Goal: Task Accomplishment & Management: Complete application form

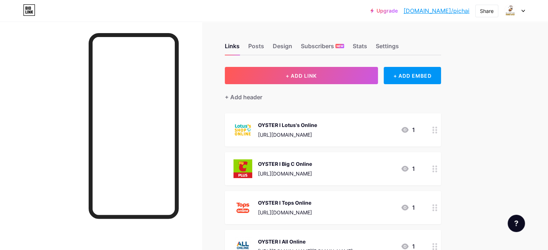
click at [523, 11] on icon at bounding box center [523, 11] width 3 height 2
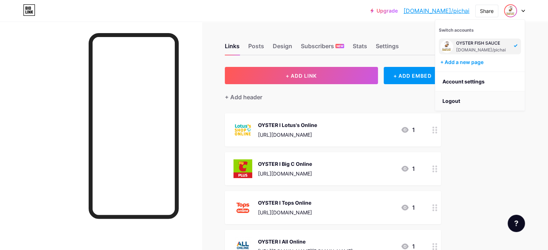
click at [467, 104] on li "Logout" at bounding box center [479, 101] width 89 height 19
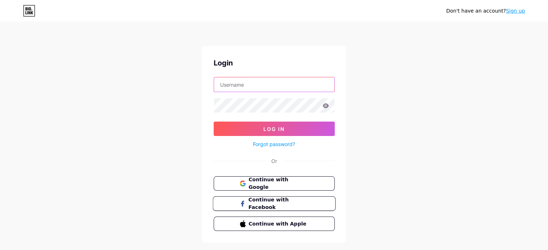
type input "[EMAIL_ADDRESS][DOMAIN_NAME]"
click at [514, 13] on link "Sign up" at bounding box center [515, 11] width 19 height 6
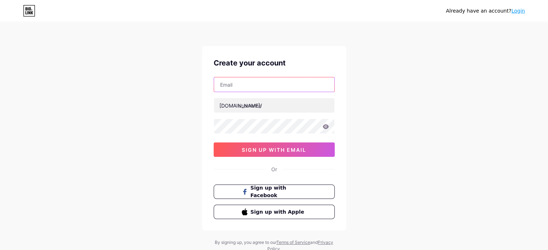
click at [249, 83] on input "text" at bounding box center [274, 84] width 120 height 14
paste input "[EMAIL_ADDRESS][DOMAIN_NAME]"
type input "[EMAIL_ADDRESS][DOMAIN_NAME]"
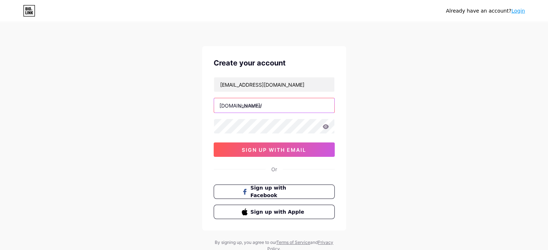
click at [251, 108] on input "text" at bounding box center [274, 105] width 120 height 14
type input "teepol"
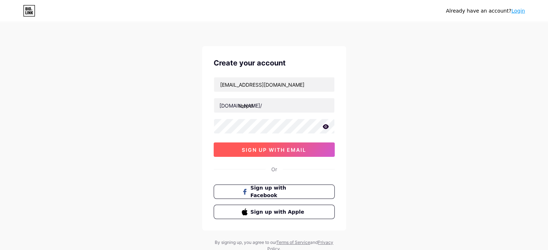
click at [299, 148] on span "sign up with email" at bounding box center [274, 150] width 65 height 6
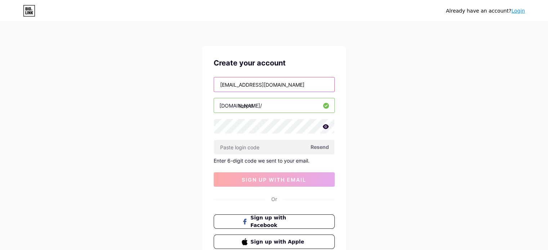
click at [284, 82] on input "[EMAIL_ADDRESS][DOMAIN_NAME]" at bounding box center [274, 84] width 120 height 14
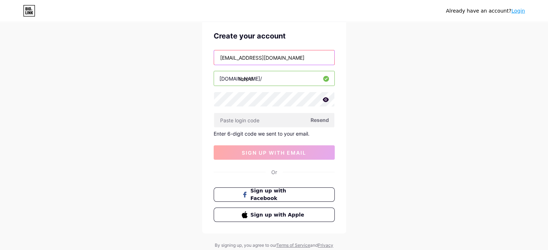
scroll to position [36, 0]
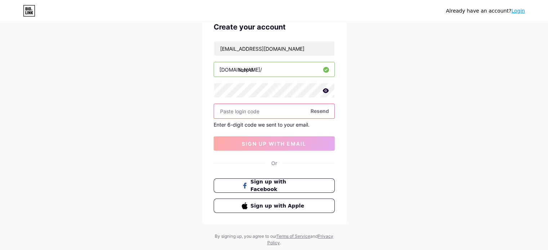
click at [257, 116] on input "text" at bounding box center [274, 111] width 120 height 14
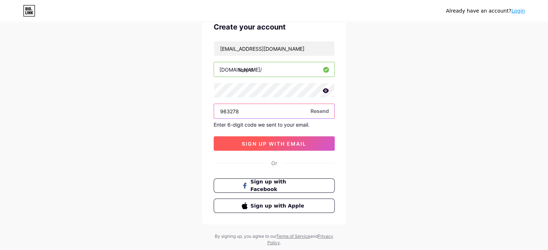
type input "963278"
click at [307, 147] on button "sign up with email" at bounding box center [274, 144] width 121 height 14
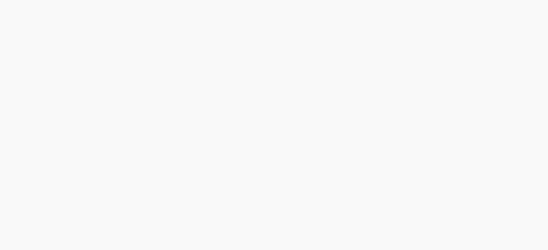
scroll to position [0, 0]
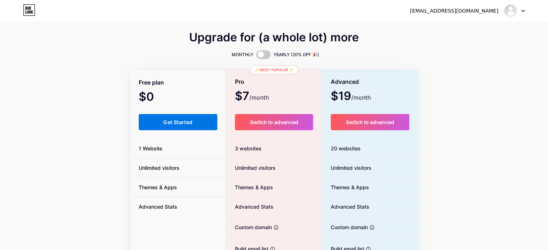
click at [180, 121] on span "Get Started" at bounding box center [177, 122] width 29 height 6
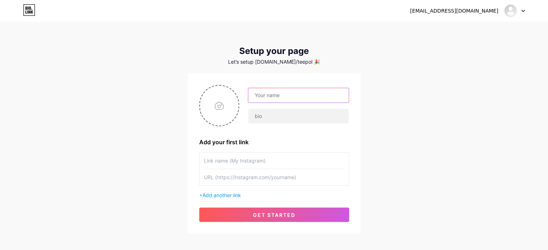
click at [266, 92] on input "text" at bounding box center [298, 95] width 100 height 14
type input "Teepol"
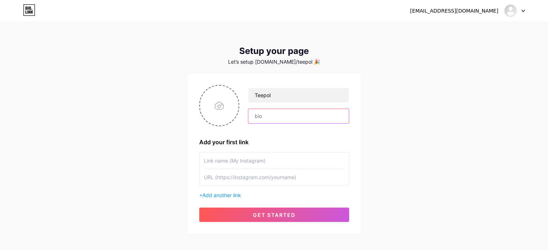
click at [274, 112] on input "text" at bounding box center [298, 116] width 100 height 14
click at [226, 119] on input "file" at bounding box center [219, 106] width 39 height 40
type input "C:\fakepath\TEEPOL-01.png"
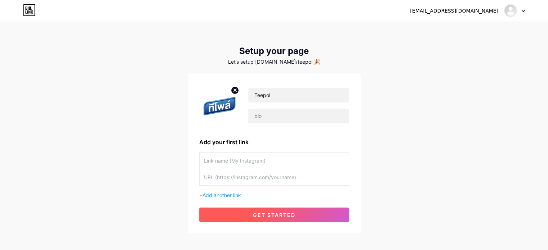
click at [285, 213] on span "get started" at bounding box center [274, 215] width 43 height 6
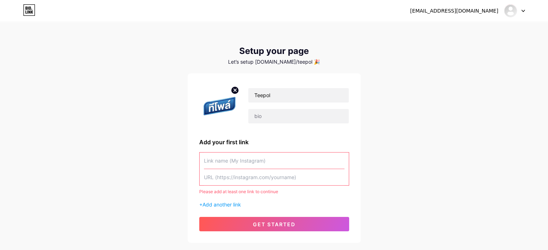
click at [247, 163] on input "text" at bounding box center [274, 161] width 141 height 16
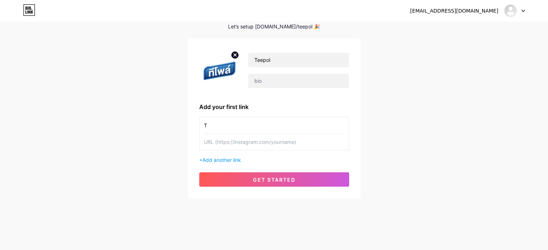
scroll to position [35, 0]
type input "T"
click at [228, 161] on span "Add another link" at bounding box center [222, 160] width 39 height 6
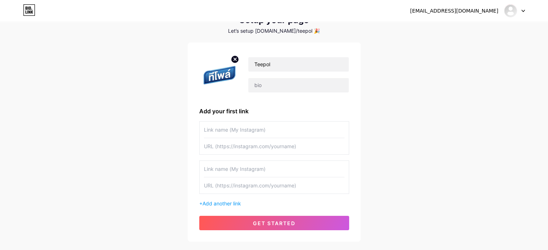
scroll to position [0, 0]
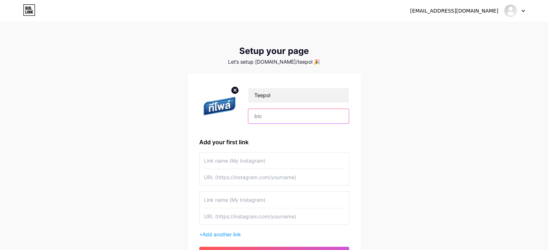
click at [262, 116] on input "text" at bounding box center [298, 116] width 100 height 14
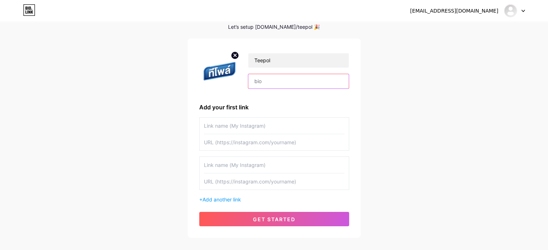
scroll to position [74, 0]
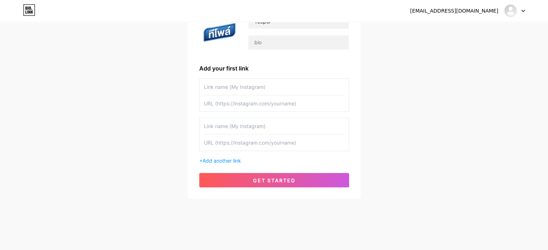
click at [270, 81] on input "text" at bounding box center [274, 87] width 141 height 16
type input "Teepol"
click at [231, 90] on input "Teepol" at bounding box center [274, 87] width 141 height 16
paste input "[URL][DOMAIN_NAME]"
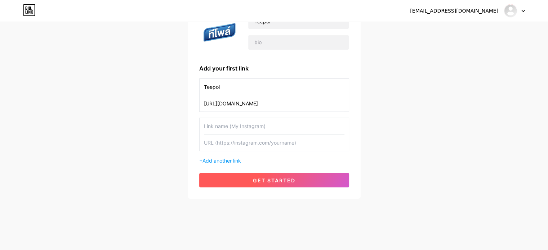
type input "[URL][DOMAIN_NAME]"
click at [273, 176] on button "get started" at bounding box center [274, 180] width 150 height 14
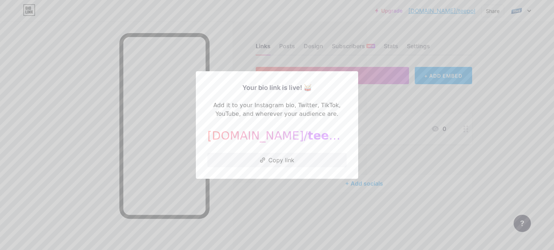
click at [176, 156] on div at bounding box center [277, 125] width 554 height 250
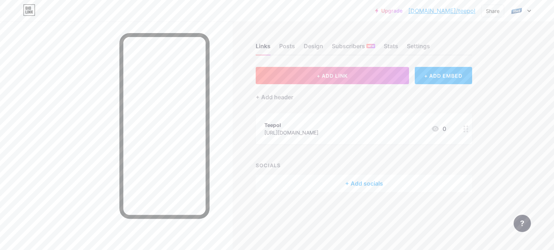
drag, startPoint x: 372, startPoint y: 183, endPoint x: 347, endPoint y: 125, distance: 62.7
click at [347, 125] on div "+ ADD LINK + ADD EMBED + Add header Teepol [URL][DOMAIN_NAME] 0 SOCIALS + Add s…" at bounding box center [364, 129] width 216 height 125
click at [363, 183] on div "+ Add socials" at bounding box center [364, 183] width 216 height 17
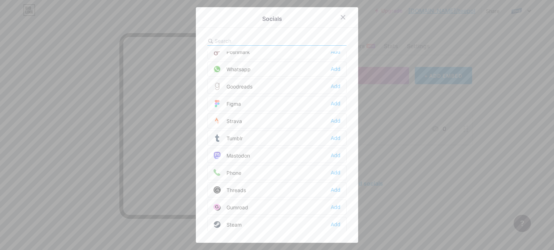
scroll to position [643, 0]
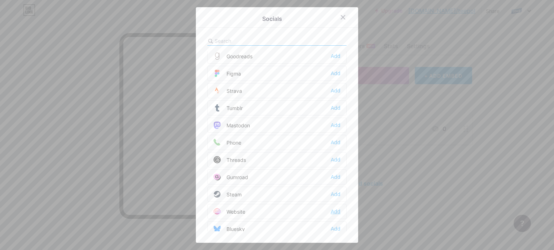
click at [331, 208] on div "Add" at bounding box center [335, 211] width 10 height 7
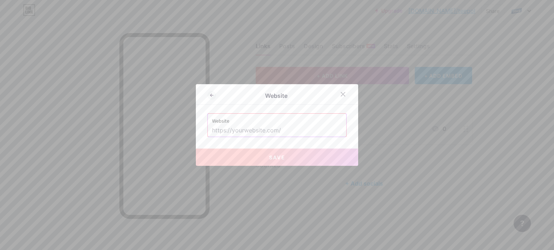
click at [261, 133] on input "text" at bounding box center [277, 131] width 130 height 12
paste input "[URL][DOMAIN_NAME]"
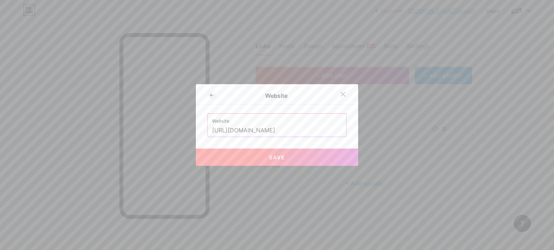
type input "[URL][DOMAIN_NAME]"
click at [284, 156] on button "Save" at bounding box center [277, 157] width 162 height 17
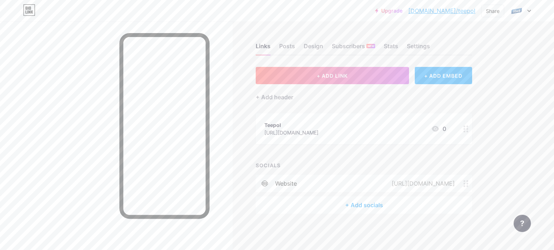
drag, startPoint x: 313, startPoint y: 127, endPoint x: 293, endPoint y: 129, distance: 20.3
click at [293, 129] on div "Teepol [URL][DOMAIN_NAME]" at bounding box center [291, 129] width 54 height 17
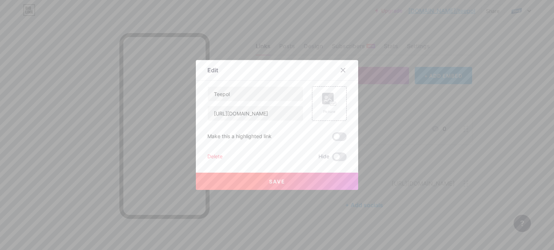
click at [430, 124] on div at bounding box center [277, 125] width 554 height 250
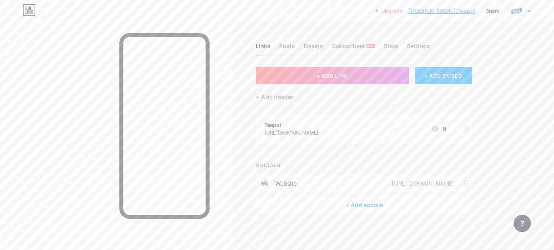
click at [467, 129] on circle at bounding box center [467, 129] width 2 height 2
click at [345, 67] on div at bounding box center [342, 70] width 13 height 13
click at [466, 184] on icon at bounding box center [465, 184] width 5 height 7
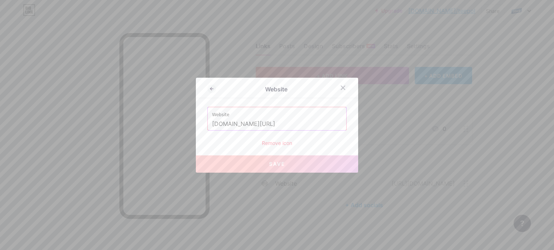
click at [276, 143] on div "Remove icon" at bounding box center [276, 143] width 139 height 8
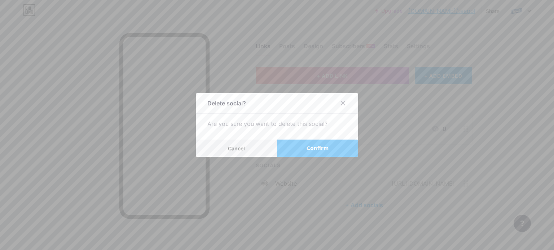
click at [303, 148] on button "Confirm" at bounding box center [317, 148] width 81 height 17
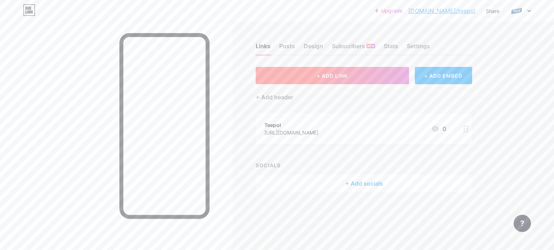
click at [377, 71] on button "+ ADD LINK" at bounding box center [332, 75] width 153 height 17
click at [342, 76] on icon at bounding box center [343, 78] width 4 height 4
click at [445, 70] on div "+ ADD EMBED" at bounding box center [442, 75] width 57 height 17
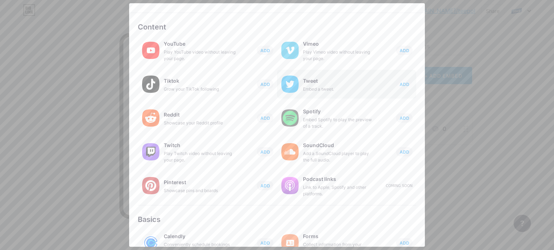
scroll to position [0, 0]
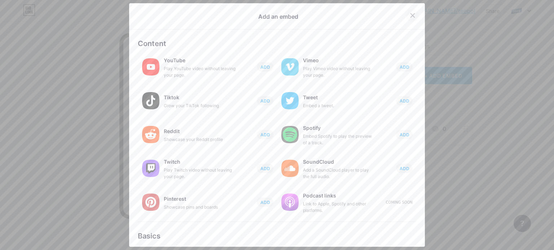
click at [410, 17] on icon at bounding box center [412, 16] width 4 height 4
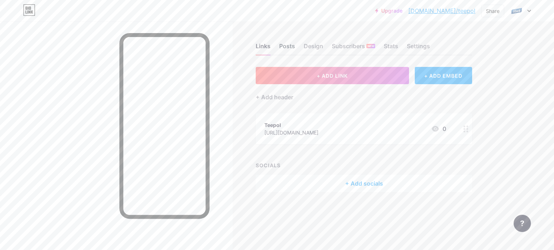
click at [292, 49] on div "Posts" at bounding box center [287, 48] width 16 height 13
click at [312, 44] on div "Design" at bounding box center [312, 48] width 19 height 13
click at [265, 46] on div "Links" at bounding box center [263, 48] width 15 height 13
click at [321, 73] on span "+ ADD LINK" at bounding box center [331, 76] width 31 height 6
click at [341, 77] on icon at bounding box center [343, 78] width 4 height 4
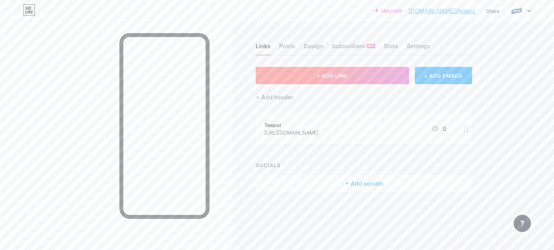
click at [329, 72] on button "+ ADD LINK" at bounding box center [332, 75] width 153 height 17
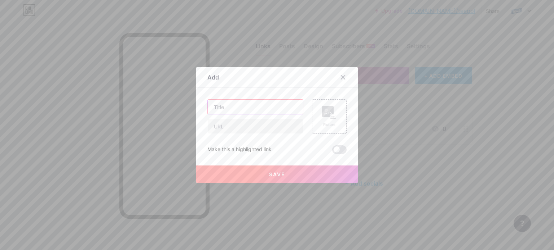
click at [253, 109] on input "text" at bounding box center [255, 107] width 95 height 14
click at [244, 131] on input "text" at bounding box center [255, 126] width 95 height 14
paste input "[URL][DOMAIN_NAME]"
type input "[URL][DOMAIN_NAME]"
click at [248, 107] on input "text" at bounding box center [255, 107] width 95 height 14
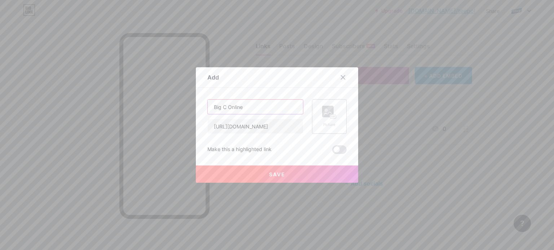
type input "Big C Online"
click at [333, 119] on rect at bounding box center [333, 117] width 6 height 4
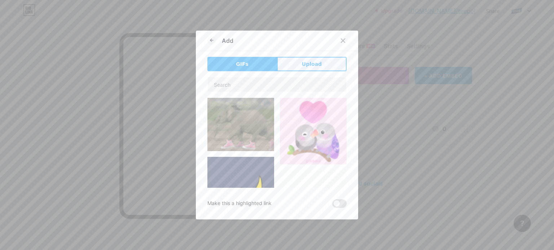
click at [307, 64] on span "Upload" at bounding box center [312, 65] width 20 height 8
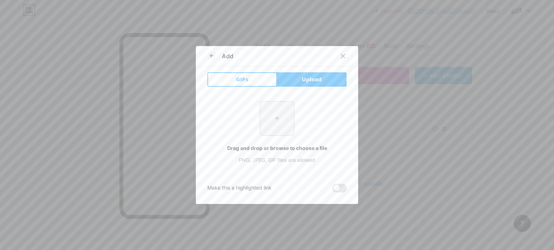
click at [272, 123] on input "file" at bounding box center [277, 119] width 34 height 34
type input "C:\fakepath\BigC_Online.png"
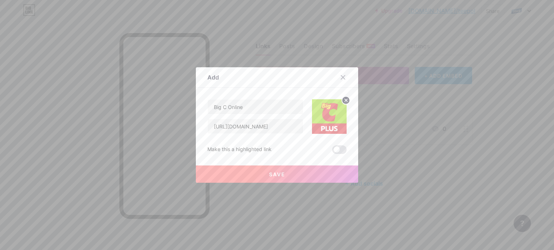
click at [292, 176] on button "Save" at bounding box center [277, 174] width 162 height 17
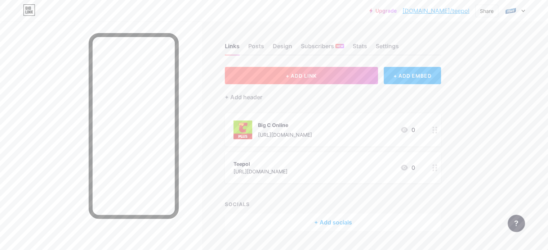
click at [317, 75] on span "+ ADD LINK" at bounding box center [301, 76] width 31 height 6
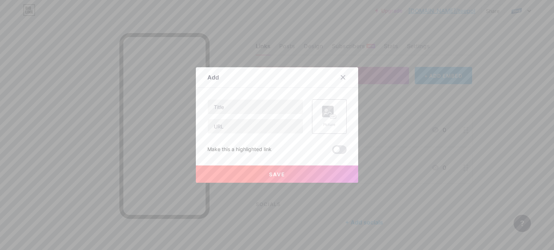
click at [326, 113] on rect at bounding box center [328, 112] width 12 height 12
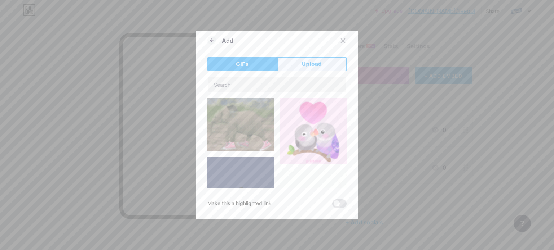
click at [308, 68] on span "Upload" at bounding box center [312, 65] width 20 height 8
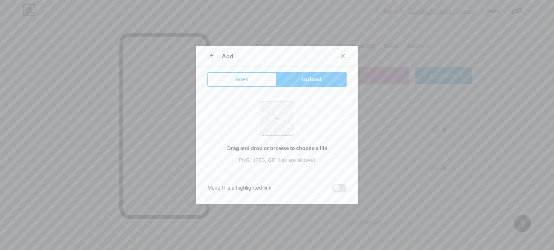
click at [280, 115] on input "file" at bounding box center [277, 119] width 34 height 34
type input "C:\fakepath\All-Online_Online.png"
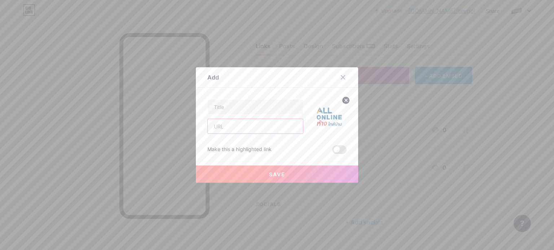
click at [234, 128] on input "text" at bounding box center [255, 126] width 95 height 14
paste input "[URL][DOMAIN_NAME]"
type input "[URL][DOMAIN_NAME]"
click at [337, 120] on img at bounding box center [329, 116] width 35 height 35
click at [345, 102] on icon at bounding box center [346, 100] width 3 height 3
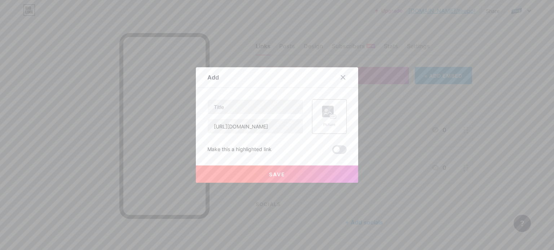
click at [333, 113] on icon at bounding box center [329, 112] width 14 height 13
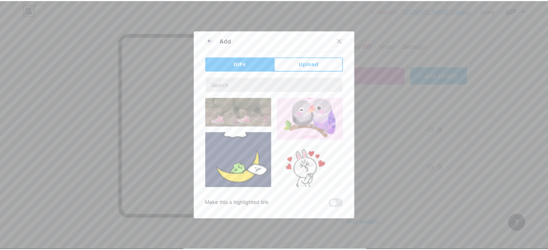
scroll to position [36, 0]
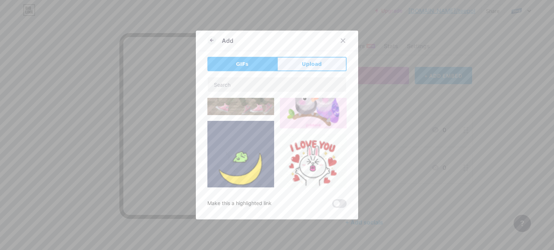
click at [316, 66] on span "Upload" at bounding box center [312, 65] width 20 height 8
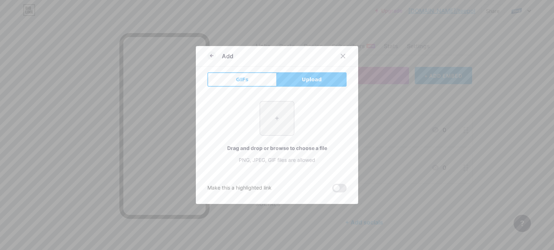
click at [275, 111] on input "file" at bounding box center [277, 119] width 34 height 34
type input "C:\fakepath\750x450 (1).png"
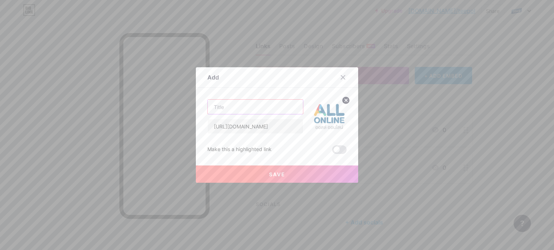
click at [236, 111] on input "text" at bounding box center [255, 107] width 95 height 14
paste input "Teepol l ALLONLINE"
type input "Teepol l ALLONLINE"
click at [285, 173] on button "Save" at bounding box center [277, 174] width 162 height 17
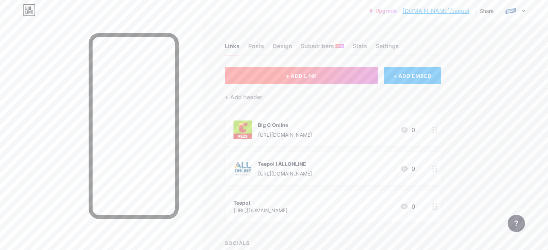
click at [342, 82] on button "+ ADD LINK" at bounding box center [301, 75] width 153 height 17
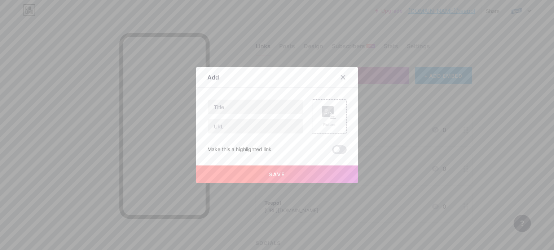
click at [336, 115] on div "Picture" at bounding box center [329, 116] width 35 height 35
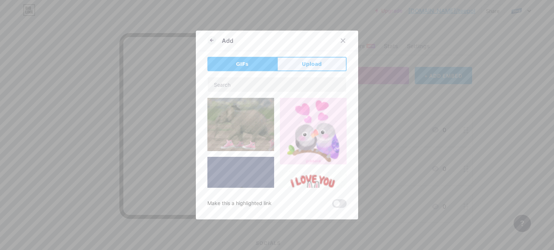
click at [303, 65] on span "Upload" at bounding box center [312, 65] width 20 height 8
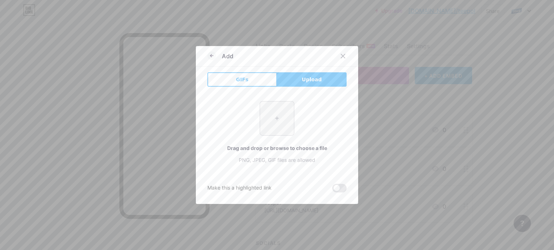
click at [272, 116] on input "file" at bounding box center [277, 119] width 34 height 34
type input "C:\fakepath\JPG-KV-Logo-Lotuss-Shop-Online.jpg"
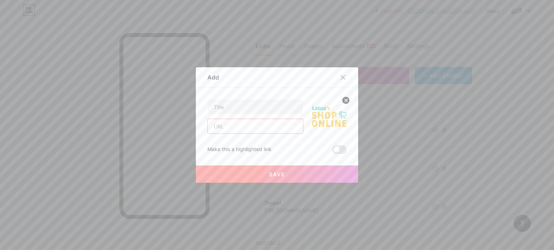
click at [255, 131] on input "text" at bounding box center [255, 126] width 95 height 14
paste input "[URL][DOMAIN_NAME]"
type input "[URL][DOMAIN_NAME]"
click at [262, 107] on input "text" at bounding box center [255, 107] width 95 height 14
type input "Lotus's Online"
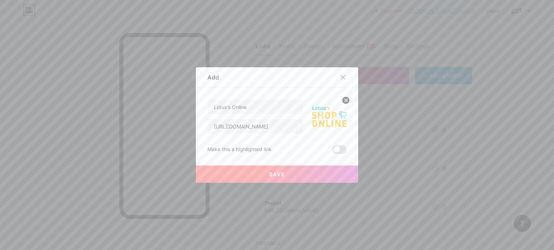
click at [277, 174] on span "Save" at bounding box center [277, 175] width 16 height 6
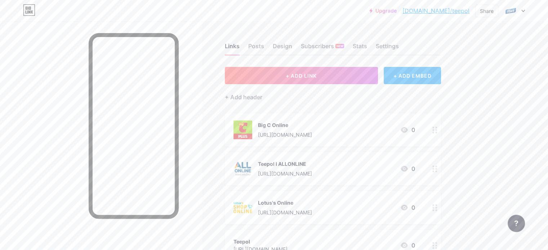
click at [438, 170] on icon at bounding box center [434, 169] width 5 height 7
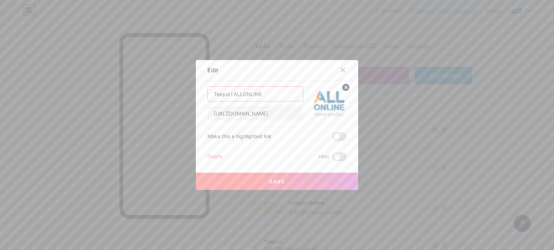
drag, startPoint x: 231, startPoint y: 93, endPoint x: 170, endPoint y: 112, distance: 63.4
click at [170, 112] on div "Edit Content YouTube Play YouTube video without leaving your page. ADD Vimeo Pl…" at bounding box center [277, 125] width 554 height 250
type input "ALLONLINE"
click at [258, 181] on button "Save" at bounding box center [277, 181] width 162 height 17
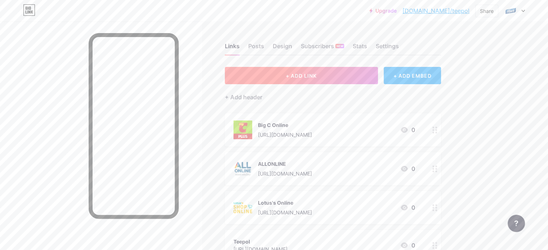
click at [363, 75] on button "+ ADD LINK" at bounding box center [301, 75] width 153 height 17
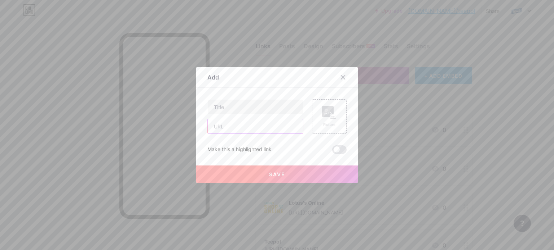
click at [266, 127] on input "text" at bounding box center [255, 126] width 95 height 14
paste input "[URL][DOMAIN_NAME]"
type input "[URL][DOMAIN_NAME]"
click at [268, 112] on input "text" at bounding box center [255, 107] width 95 height 14
type input "Tops Online"
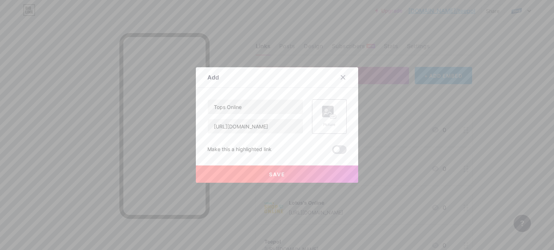
click at [332, 111] on icon at bounding box center [329, 112] width 14 height 13
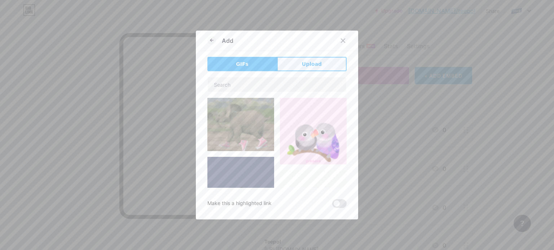
click at [307, 67] on span "Upload" at bounding box center [312, 65] width 20 height 8
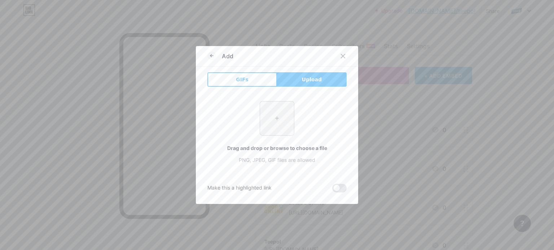
click at [273, 126] on input "file" at bounding box center [277, 119] width 34 height 34
type input "C:\fakepath\Tops_Online.png"
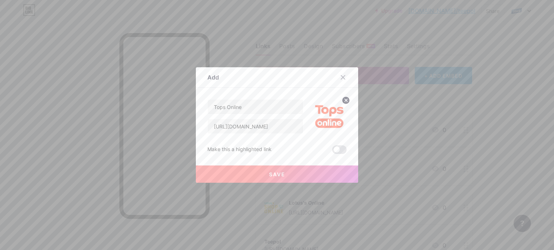
click at [269, 174] on span "Save" at bounding box center [277, 175] width 16 height 6
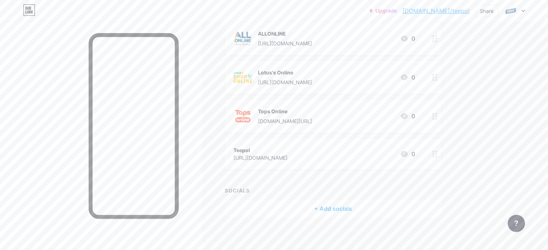
scroll to position [133, 0]
click at [434, 151] on circle at bounding box center [433, 152] width 2 height 2
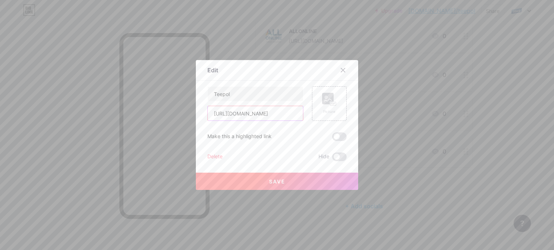
click at [286, 115] on input "[URL][DOMAIN_NAME]" at bounding box center [255, 113] width 95 height 14
click at [340, 70] on icon at bounding box center [343, 70] width 6 height 6
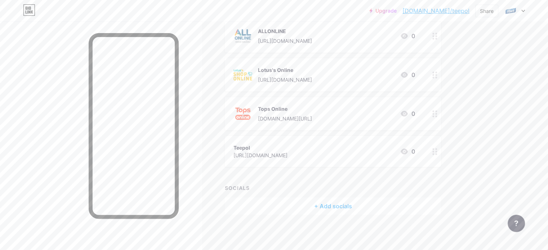
click at [441, 155] on div at bounding box center [435, 151] width 12 height 31
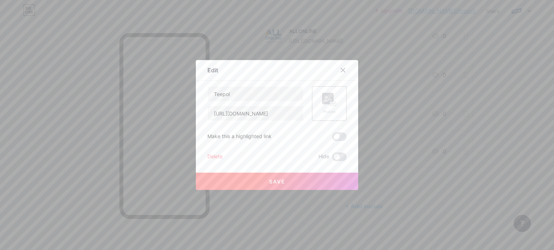
click at [214, 157] on div "Delete" at bounding box center [214, 157] width 15 height 9
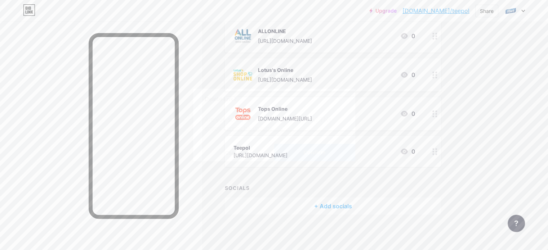
click at [310, 155] on span "Confirm" at bounding box center [314, 153] width 22 height 8
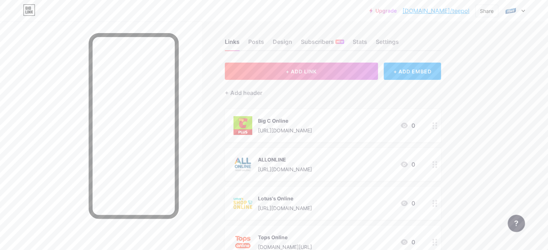
scroll to position [0, 0]
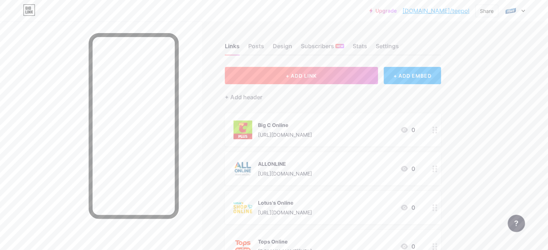
click at [317, 73] on span "+ ADD LINK" at bounding box center [301, 76] width 31 height 6
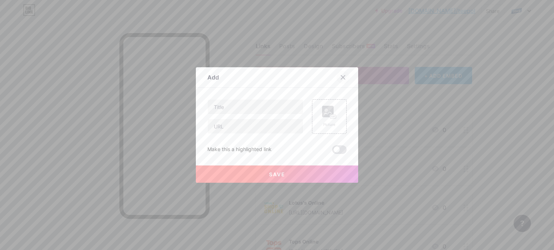
click at [341, 76] on icon at bounding box center [343, 78] width 4 height 4
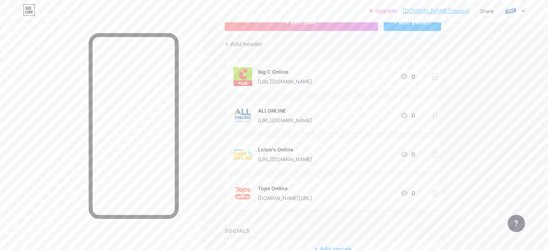
scroll to position [96, 0]
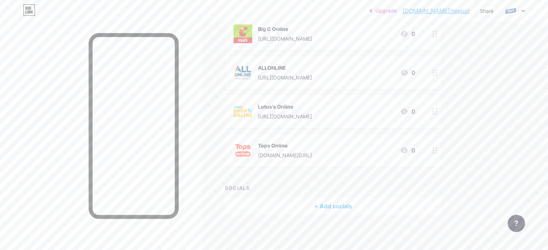
click at [363, 206] on div "+ Add socials" at bounding box center [333, 206] width 216 height 17
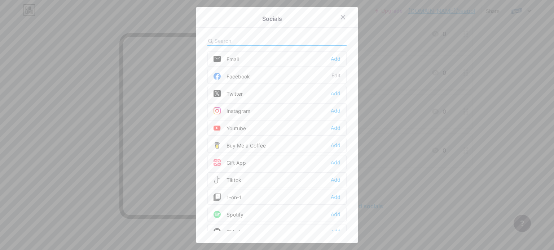
click at [246, 81] on div "Facebook Edit" at bounding box center [276, 76] width 139 height 15
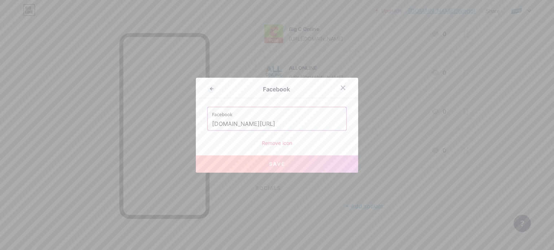
click at [280, 120] on input "[DOMAIN_NAME][URL]" at bounding box center [277, 124] width 130 height 12
paste input "[URL][DOMAIN_NAME]"
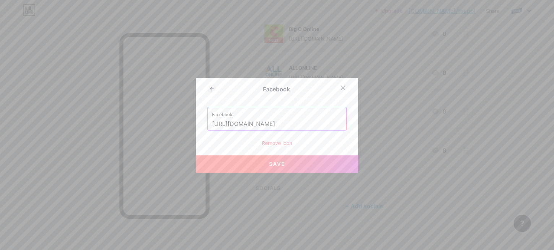
type input "[URL][DOMAIN_NAME]"
click at [284, 161] on button "Save" at bounding box center [277, 164] width 162 height 17
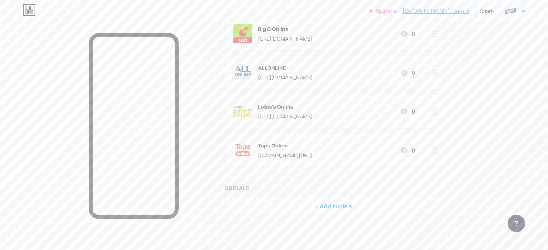
click at [361, 207] on div "+ Add socials" at bounding box center [333, 206] width 216 height 17
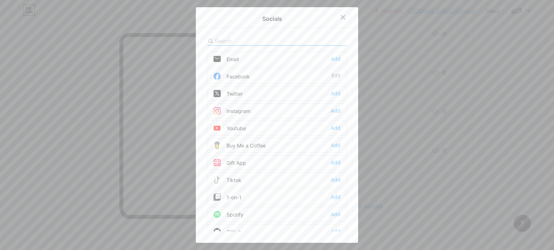
click at [298, 76] on div "Facebook Edit" at bounding box center [276, 76] width 139 height 15
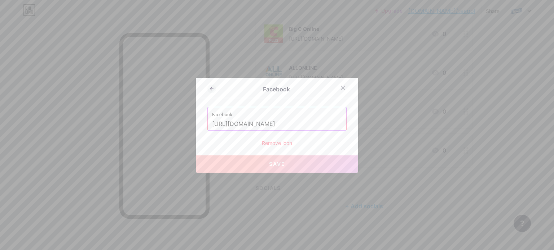
click at [276, 164] on span "Save" at bounding box center [277, 164] width 16 height 6
click at [340, 86] on icon at bounding box center [343, 88] width 6 height 6
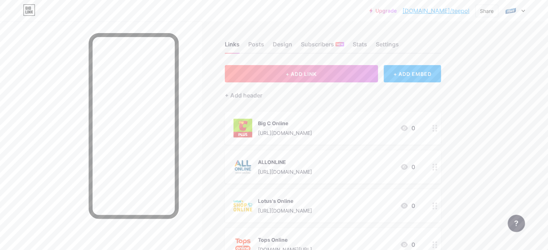
scroll to position [0, 0]
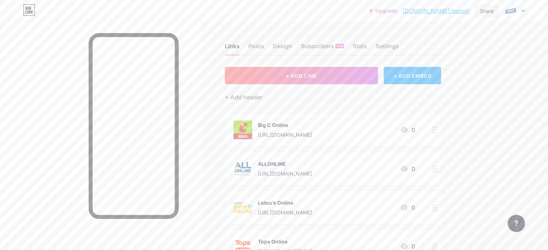
click at [484, 10] on div "Share" at bounding box center [487, 11] width 14 height 8
click at [430, 34] on div "Copy link" at bounding box center [427, 37] width 27 height 9
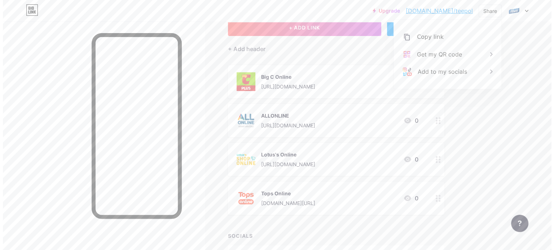
scroll to position [96, 0]
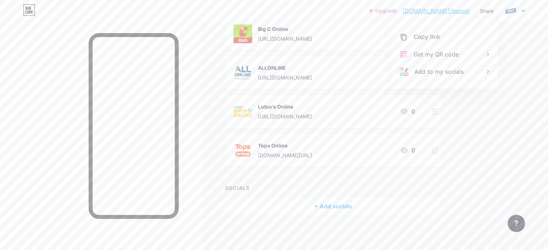
click at [438, 151] on icon at bounding box center [434, 150] width 5 height 7
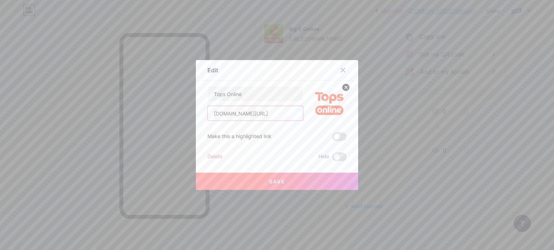
click at [257, 112] on input "[DOMAIN_NAME][URL]" at bounding box center [255, 113] width 95 height 14
paste input "[DOMAIN_NAME][URL]"
click at [277, 181] on span "Save" at bounding box center [277, 182] width 16 height 6
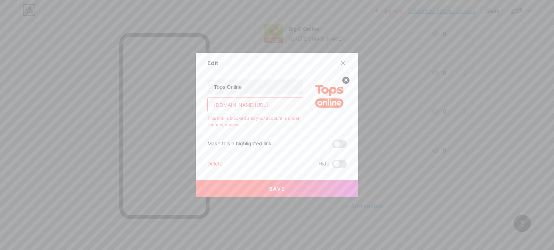
click at [251, 108] on input "[DOMAIN_NAME][URL]" at bounding box center [255, 105] width 95 height 14
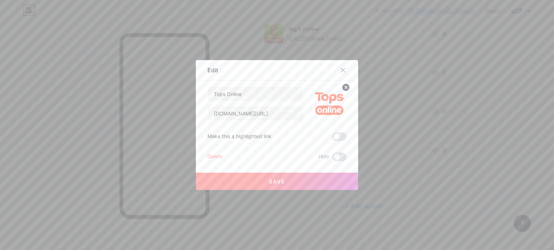
click at [279, 183] on span "Save" at bounding box center [277, 182] width 16 height 6
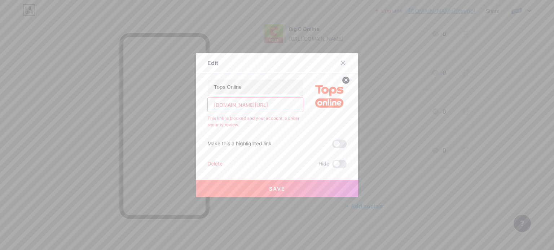
click at [265, 103] on input "[DOMAIN_NAME][URL]" at bounding box center [255, 105] width 95 height 14
paste input "[URL][DOMAIN_NAME]"
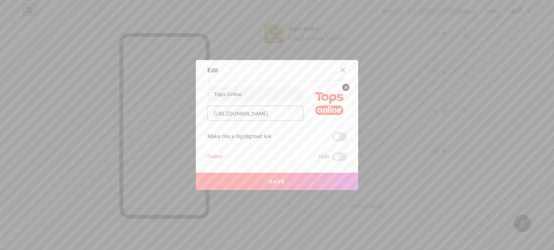
type input "[URL][DOMAIN_NAME]"
click at [272, 179] on span "Save" at bounding box center [277, 182] width 16 height 6
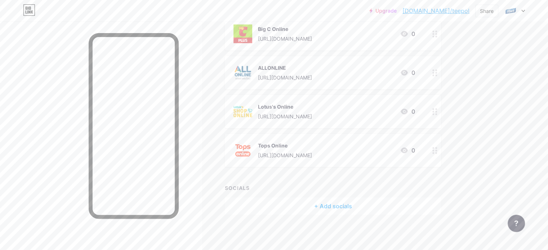
click at [434, 114] on circle at bounding box center [433, 115] width 2 height 2
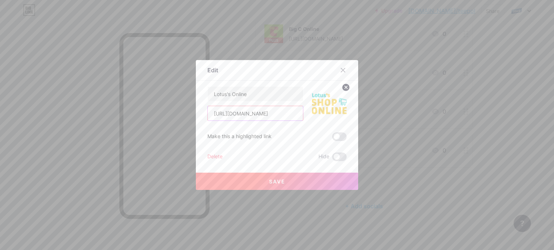
click at [243, 115] on input "[URL][DOMAIN_NAME]" at bounding box center [255, 113] width 95 height 14
click at [267, 114] on input "[URL][DOMAIN_NAME]" at bounding box center [255, 113] width 95 height 14
paste input "[DOMAIN_NAME][URL]"
type input "[URL][DOMAIN_NAME]"
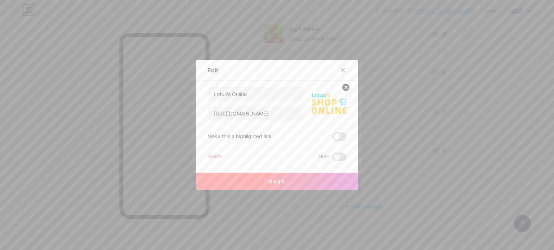
scroll to position [0, 0]
click at [283, 182] on button "Save" at bounding box center [277, 181] width 162 height 17
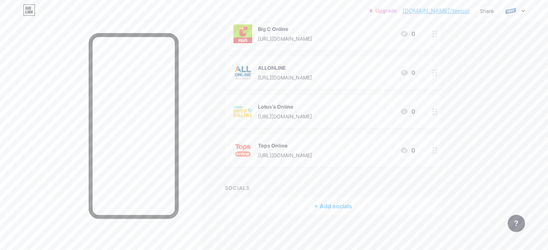
click at [438, 74] on icon at bounding box center [434, 73] width 5 height 7
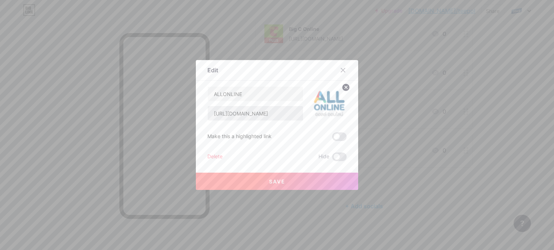
drag, startPoint x: 265, startPoint y: 121, endPoint x: 268, endPoint y: 119, distance: 4.1
click at [266, 121] on div "ALLONLINE [URL][DOMAIN_NAME] Make this a highlighted link Delete Hide Save" at bounding box center [276, 123] width 139 height 75
click at [268, 117] on input "[URL][DOMAIN_NAME]" at bounding box center [255, 113] width 95 height 14
click at [273, 111] on input "[URL][DOMAIN_NAME]" at bounding box center [255, 113] width 95 height 14
paste input "[DOMAIN_NAME][URL]"
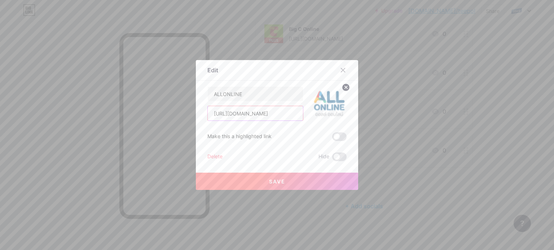
scroll to position [0, 466]
type input "[URL][DOMAIN_NAME]"
click at [296, 174] on button "Save" at bounding box center [277, 181] width 162 height 17
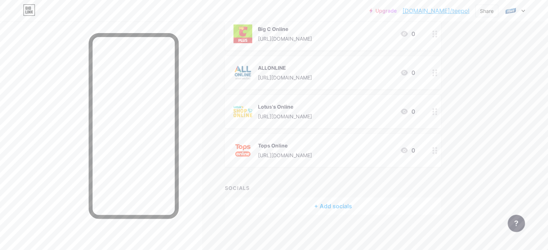
click at [399, 34] on div "Big C Online [URL][DOMAIN_NAME] 0" at bounding box center [325, 34] width 182 height 19
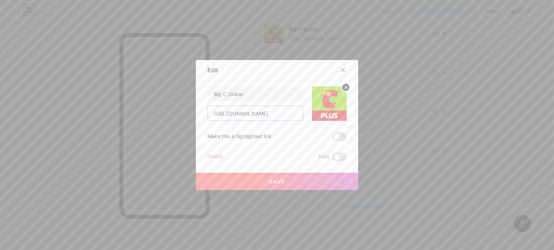
click at [271, 114] on input "[URL][DOMAIN_NAME]" at bounding box center [255, 113] width 95 height 14
click at [271, 115] on input "[URL][DOMAIN_NAME]" at bounding box center [255, 113] width 95 height 14
paste input "[DOMAIN_NAME][URL]"
type input "[URL][DOMAIN_NAME]"
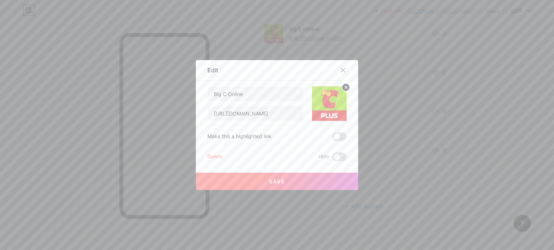
click at [289, 184] on button "Save" at bounding box center [277, 181] width 162 height 17
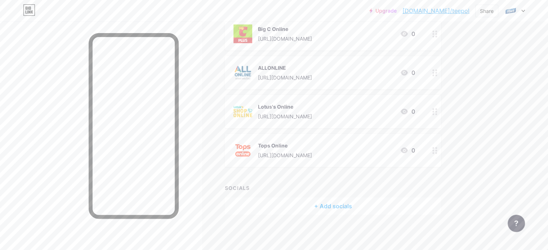
scroll to position [60, 0]
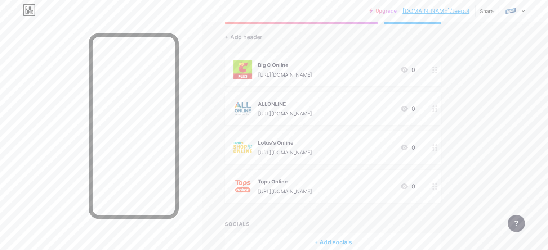
click at [78, 35] on div at bounding box center [101, 147] width 202 height 250
click at [439, 10] on link "[DOMAIN_NAME]/teepol" at bounding box center [436, 10] width 67 height 9
